Goal: Register for event/course

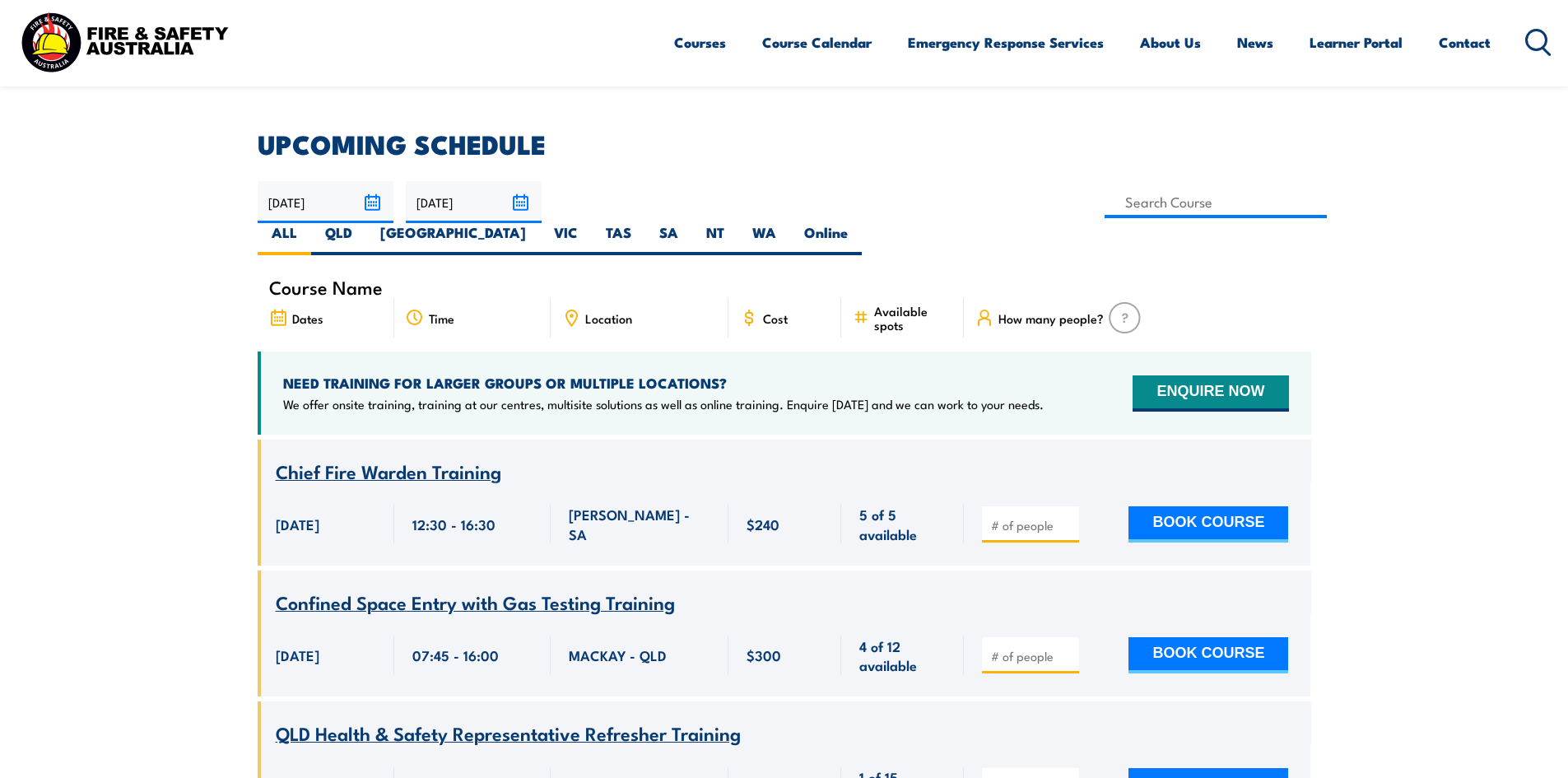
scroll to position [412, 0]
click at [636, 298] on div "Location" at bounding box center [639, 317] width 178 height 39
drag, startPoint x: 585, startPoint y: 285, endPoint x: 633, endPoint y: 285, distance: 48.0
click at [585, 311] on span "Location" at bounding box center [608, 318] width 47 height 14
click at [292, 311] on span "Dates" at bounding box center [308, 318] width 31 height 14
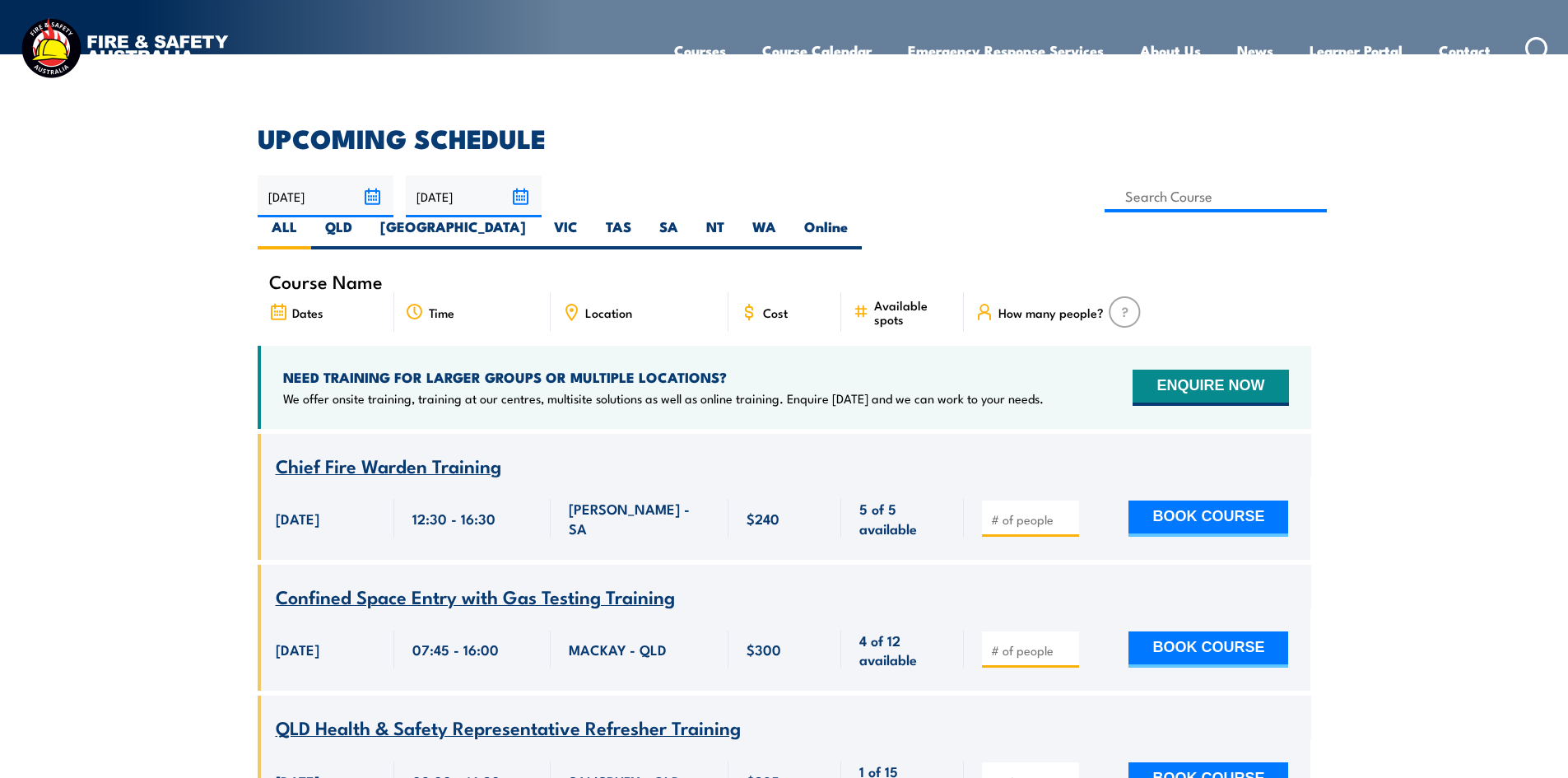
scroll to position [0, 0]
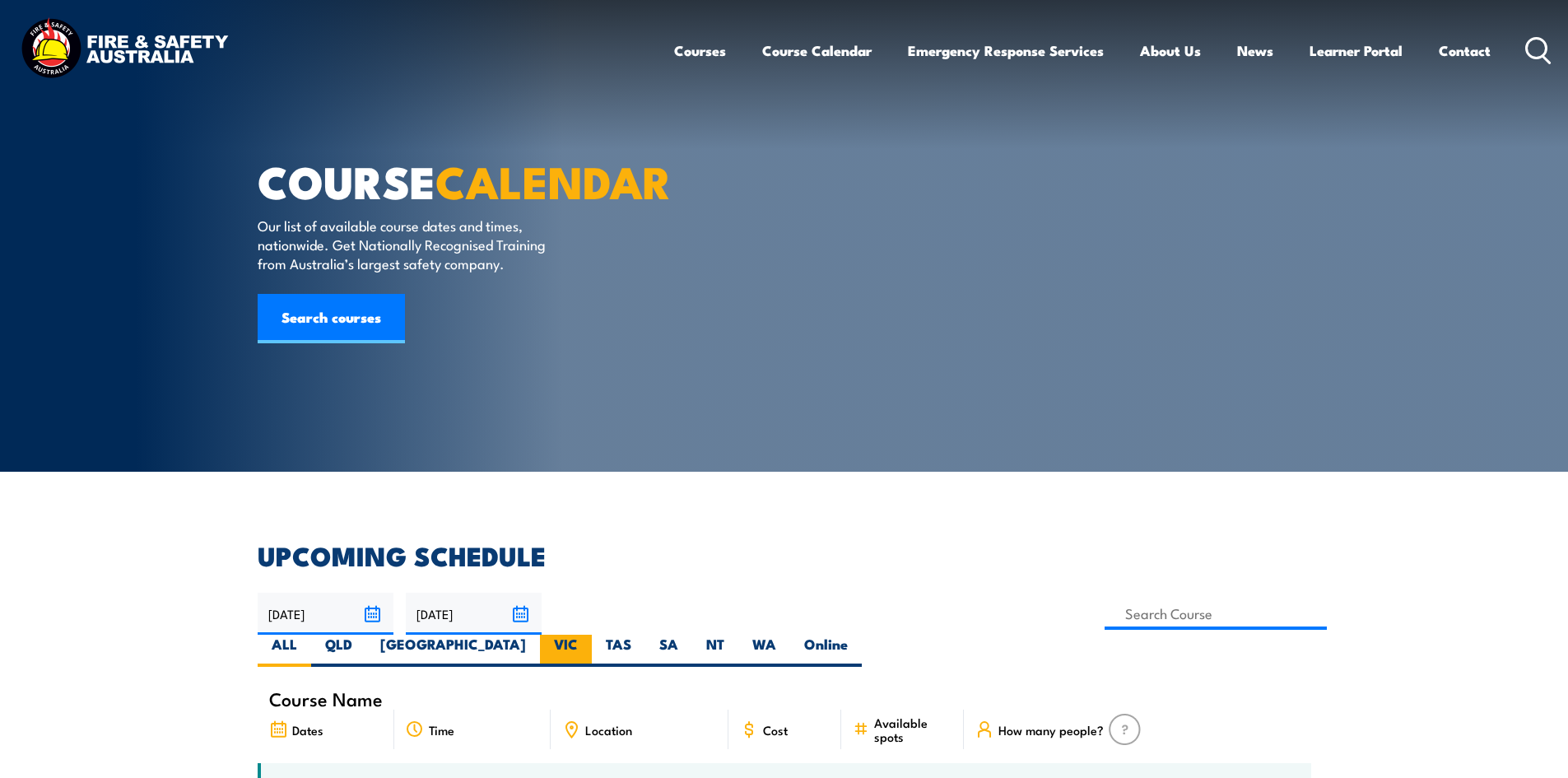
click at [592, 635] on label "VIC" at bounding box center [566, 650] width 51 height 32
click at [588, 635] on input "VIC" at bounding box center [583, 640] width 10 height 10
radio input "true"
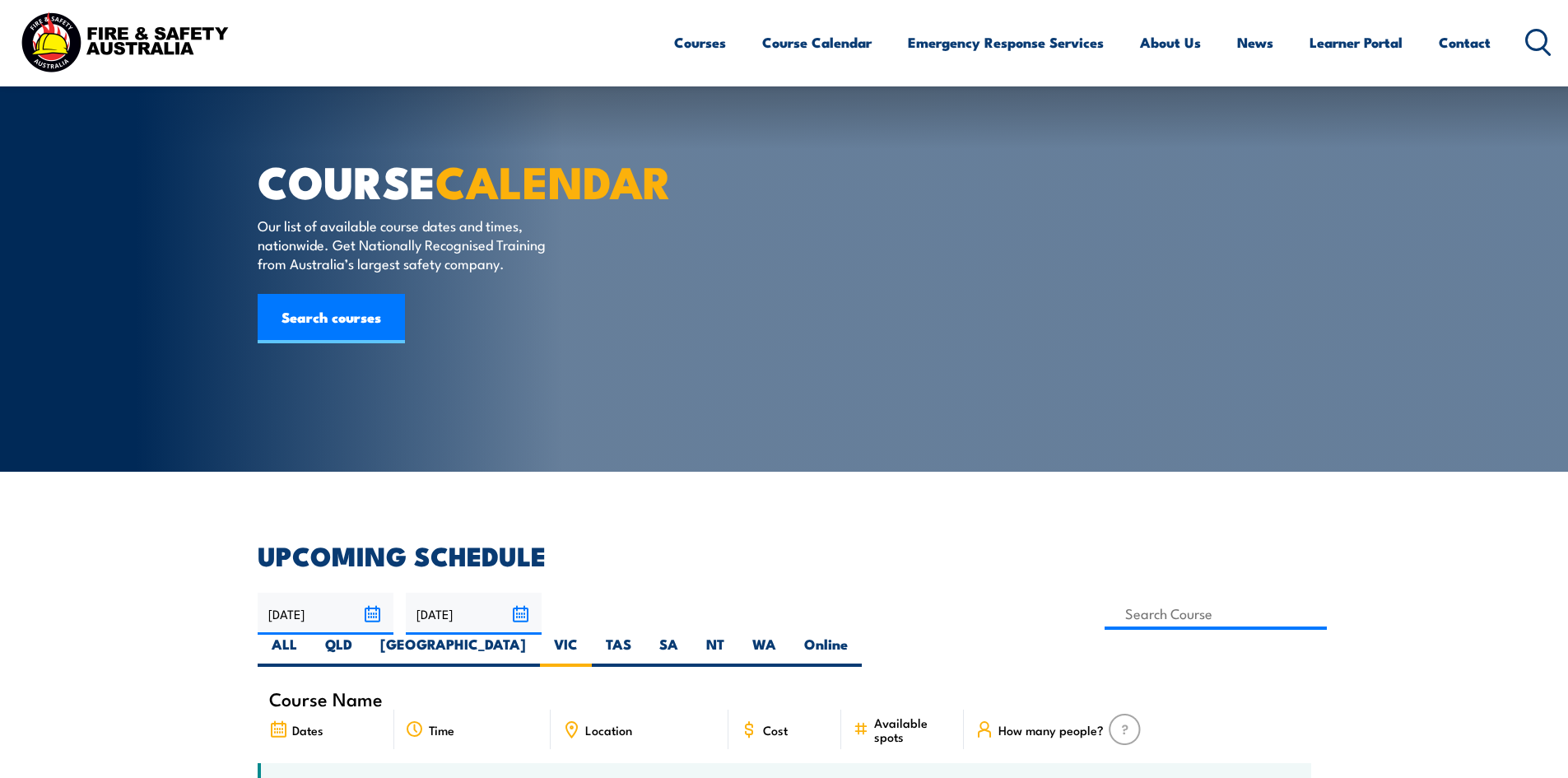
scroll to position [247, 0]
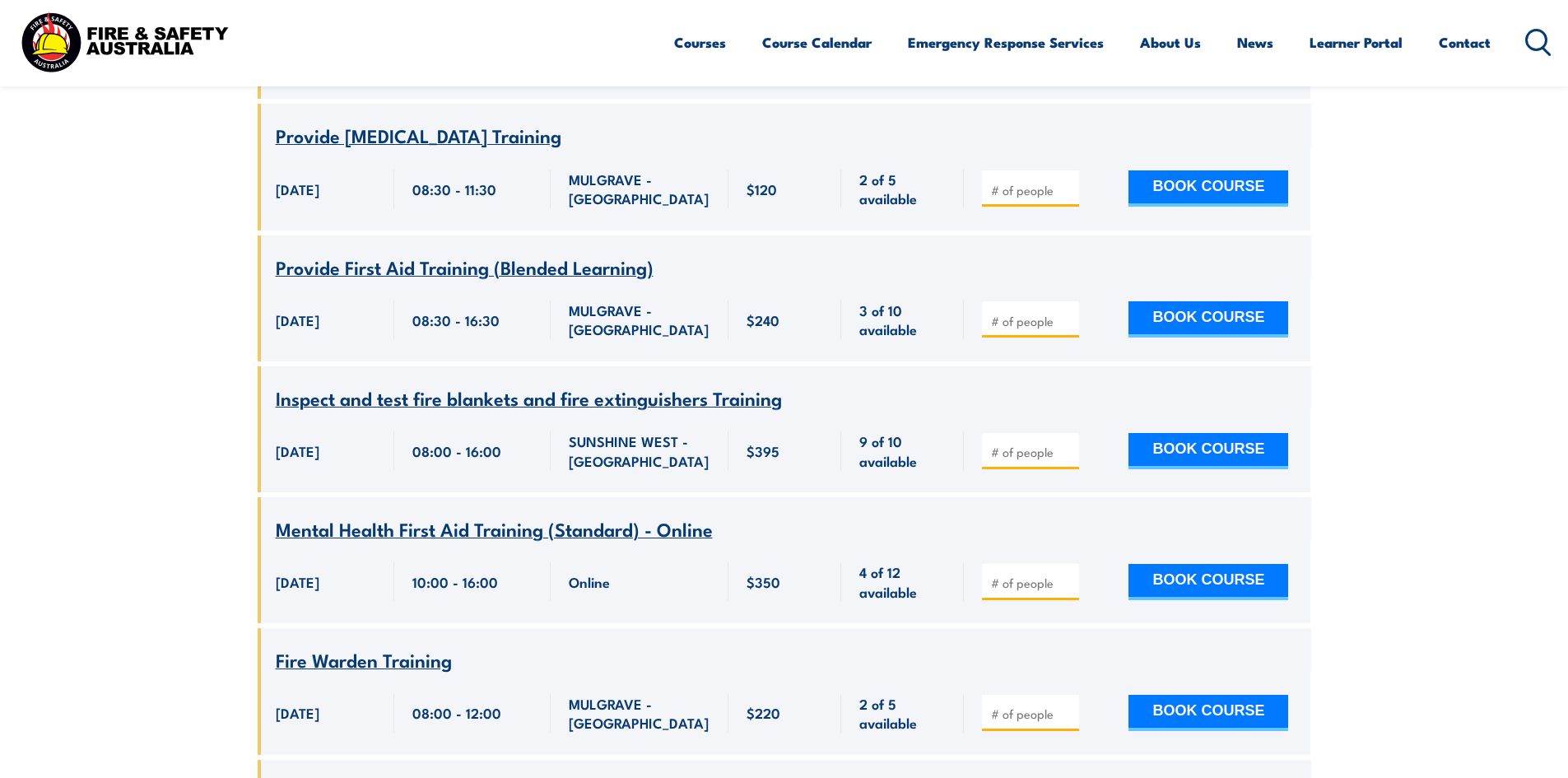
scroll to position [2190, 0]
click at [617, 383] on span "Inspect and test fire blankets and fire extinguishers Training" at bounding box center [529, 396] width 506 height 28
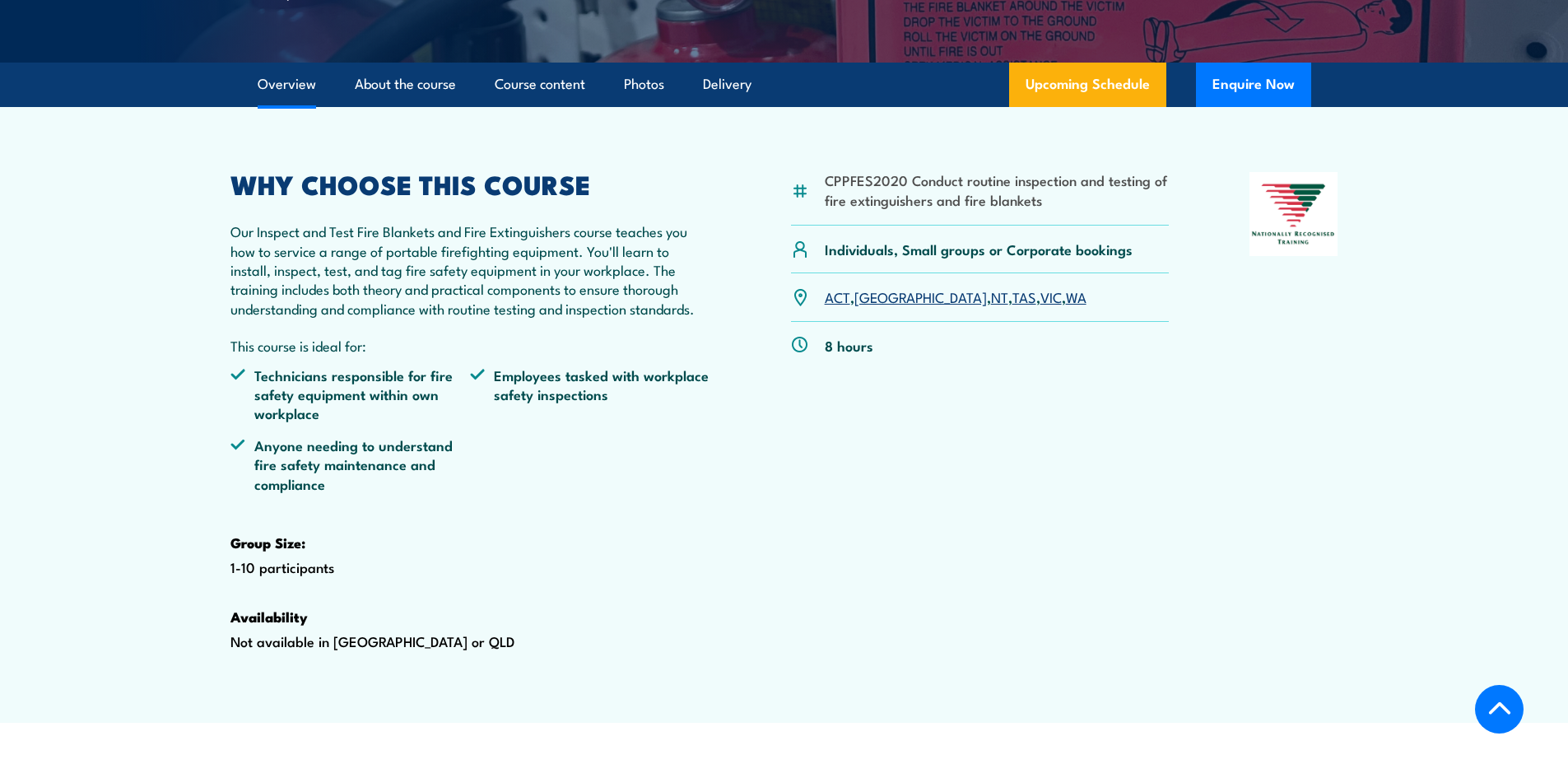
scroll to position [494, 0]
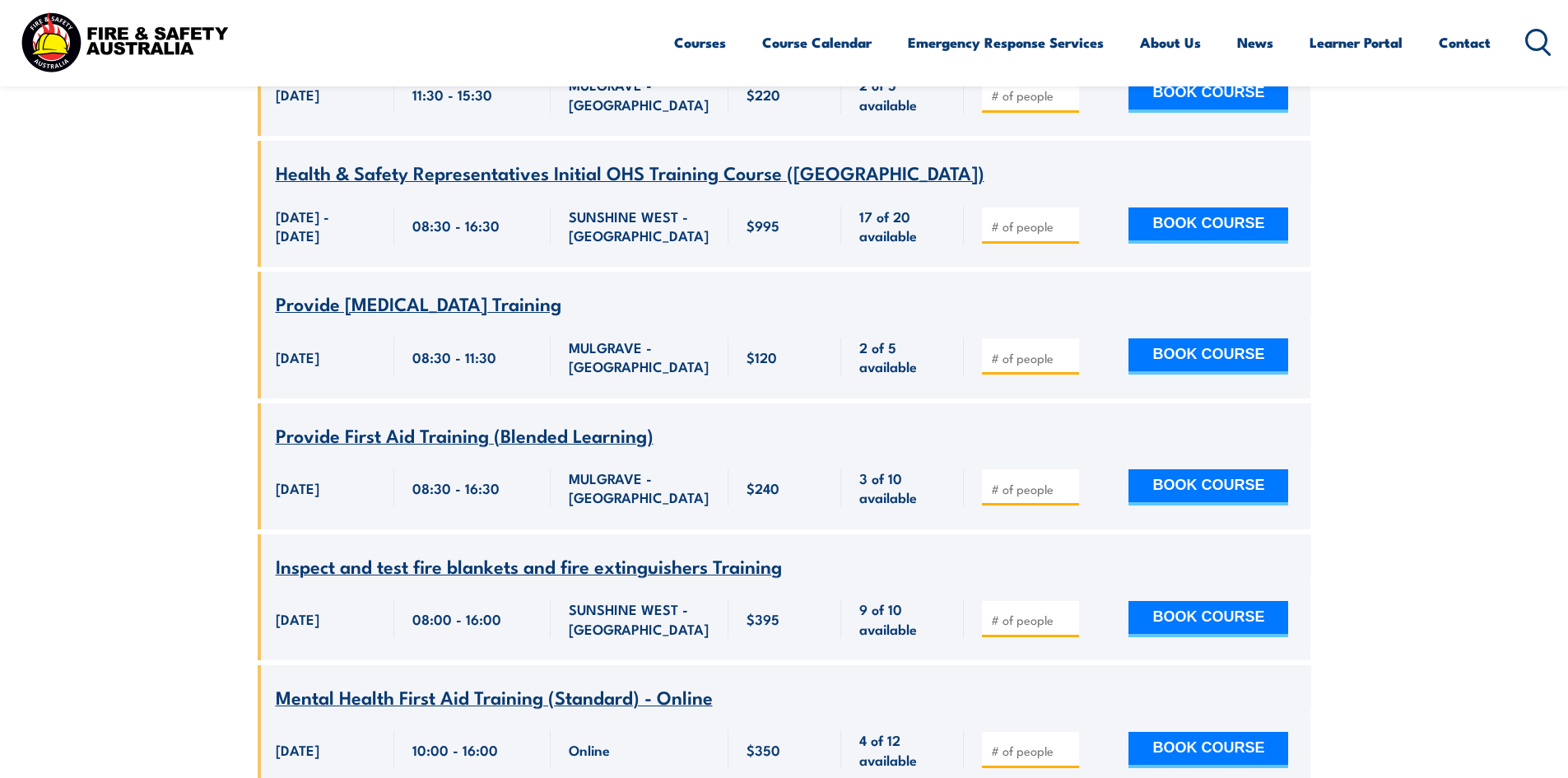
scroll to position [2058, 0]
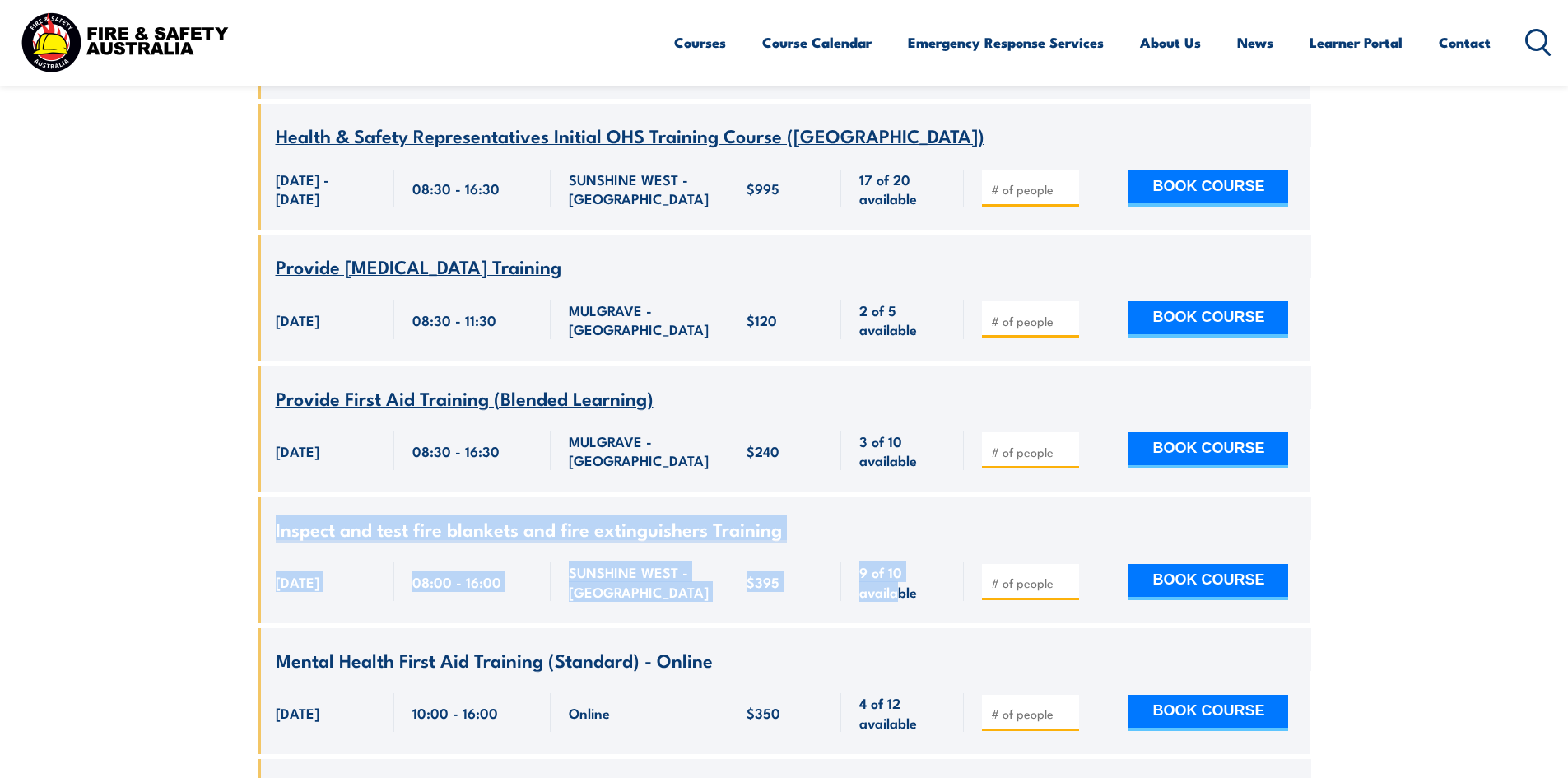
drag, startPoint x: 273, startPoint y: 491, endPoint x: 898, endPoint y: 565, distance: 629.4
click at [898, 565] on div "Course Name Inspect and test fire blankets and fire extinguishers Training 08:0…" at bounding box center [784, 560] width 1053 height 126
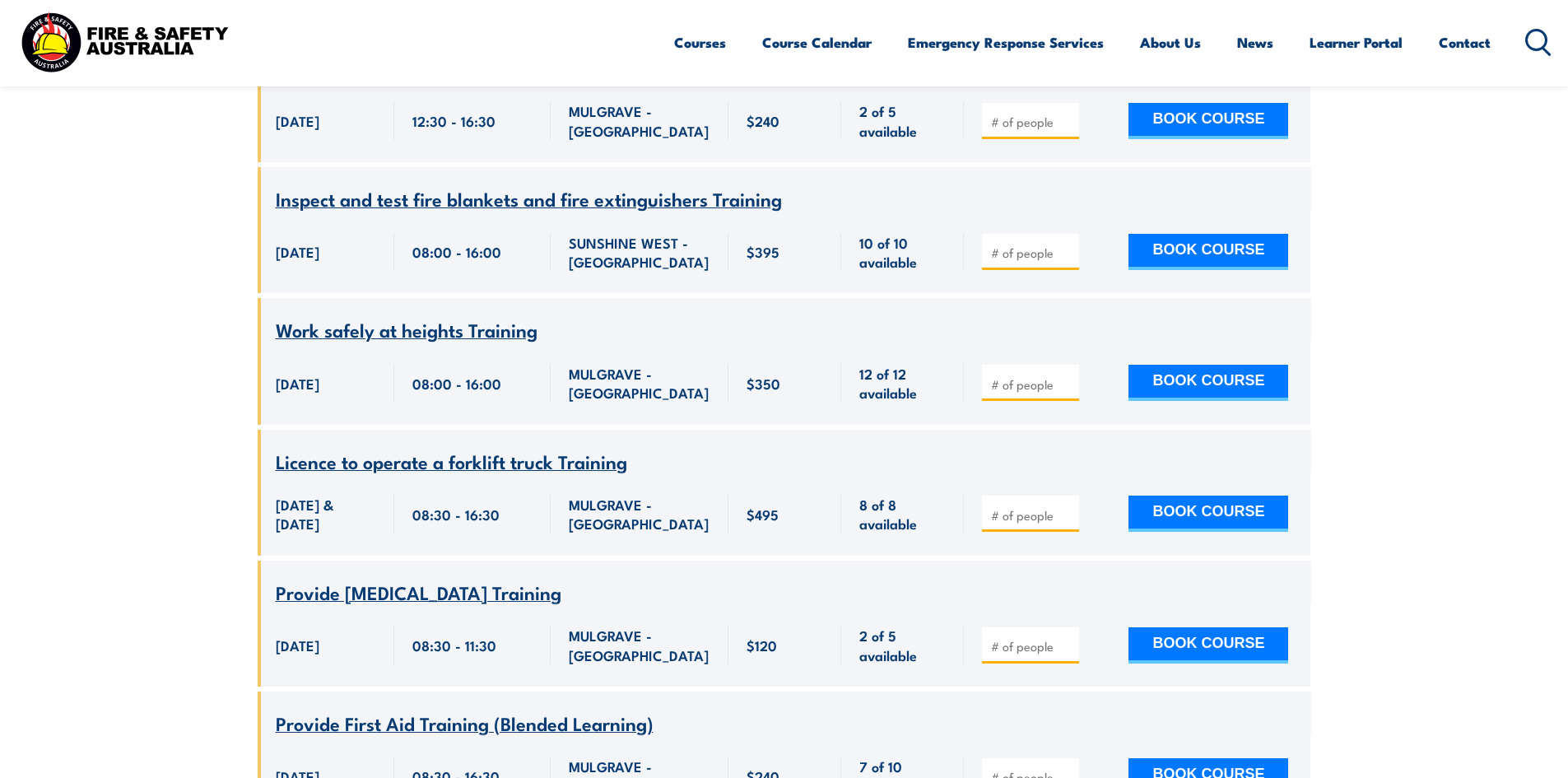
scroll to position [6174, 0]
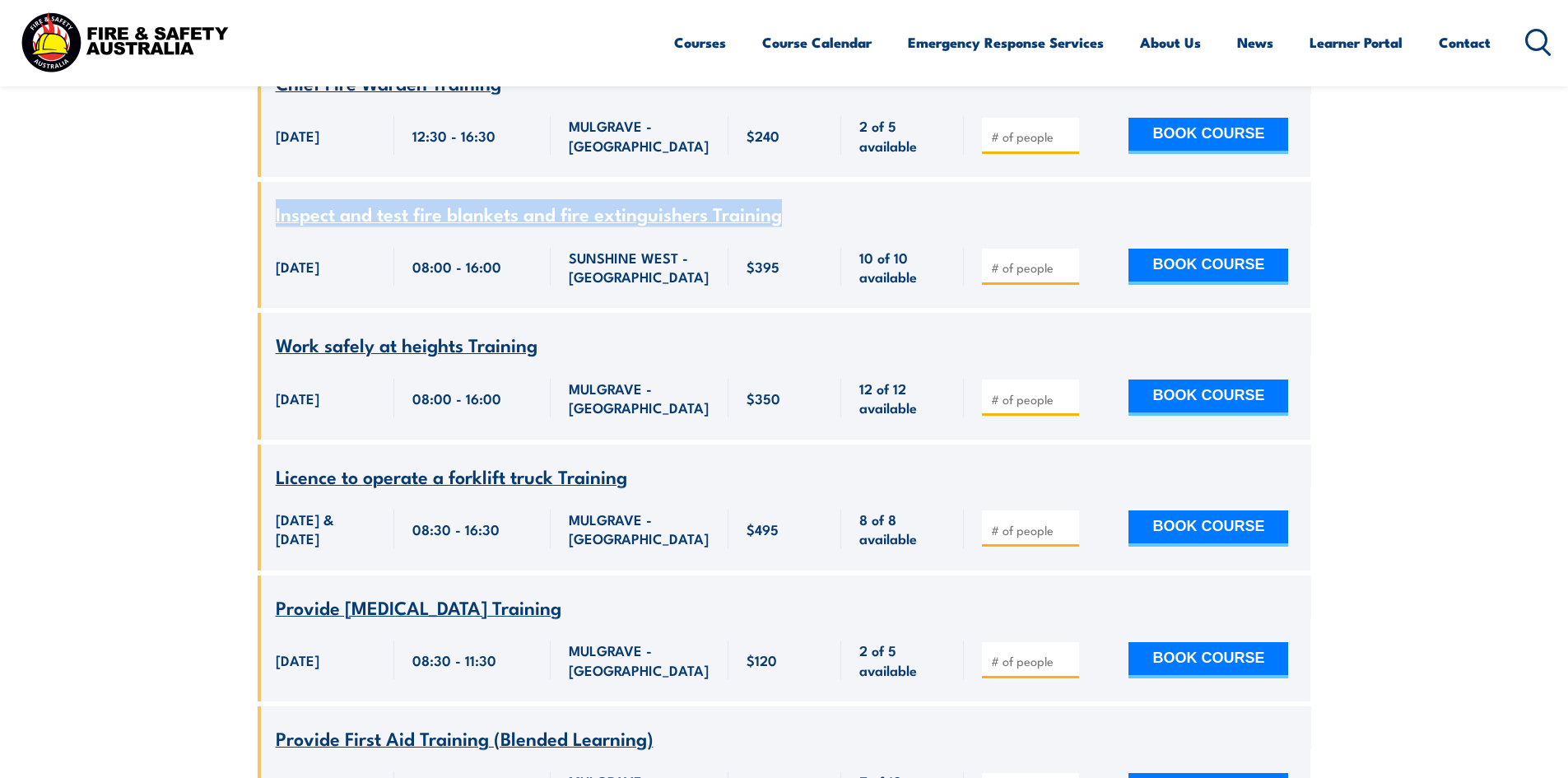
drag, startPoint x: 805, startPoint y: 284, endPoint x: 276, endPoint y: 288, distance: 529.0
click at [276, 225] on div "Inspect and test fire blankets and fire extinguishers Training" at bounding box center [785, 214] width 1017 height 21
copy span "Inspect and test fire blankets and fire extinguishers Training"
